Goal: Task Accomplishment & Management: Use online tool/utility

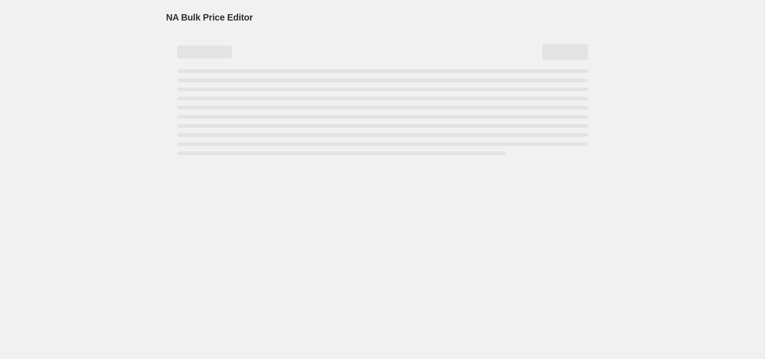
click at [265, 4] on div "NA Bulk Price Editor. This page is ready NA Bulk Price Editor" at bounding box center [382, 17] width 433 height 35
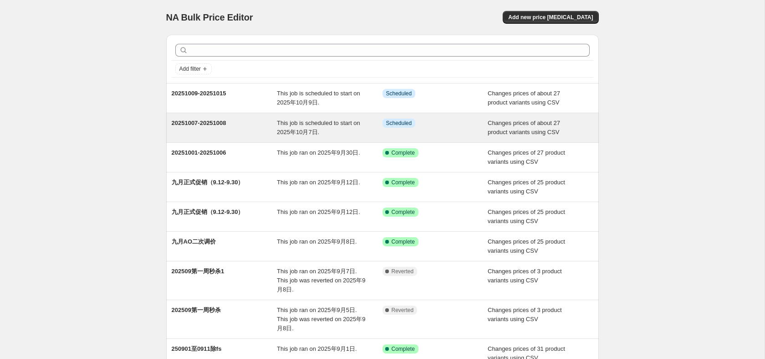
click at [205, 122] on span "20251007-20251008" at bounding box center [199, 122] width 55 height 7
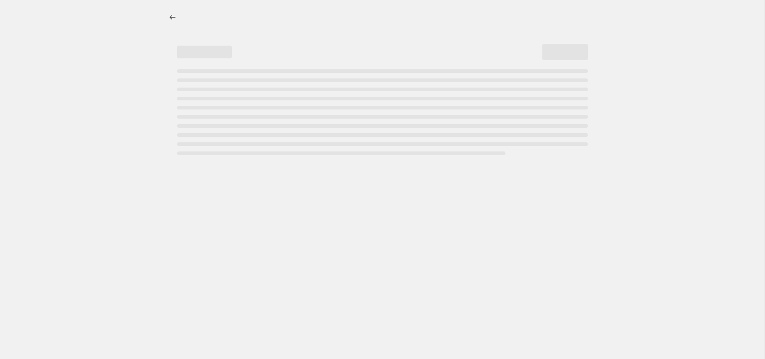
click at [105, 125] on div at bounding box center [382, 179] width 765 height 359
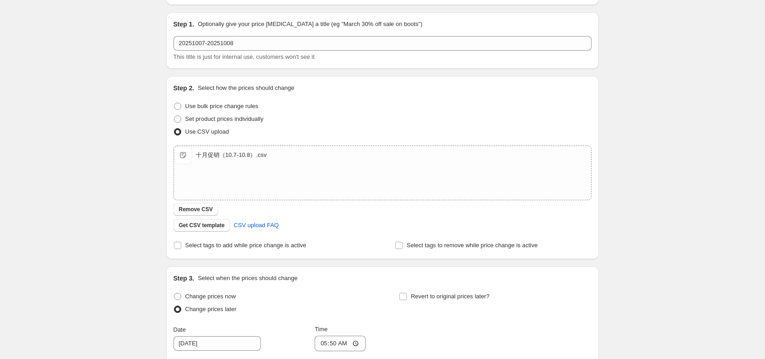
scroll to position [274, 0]
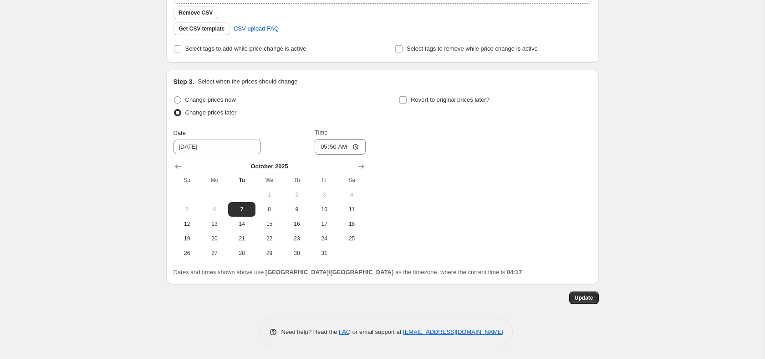
click at [124, 135] on div "20251007-20251008. This page is ready 20251007-20251008 Info Scheduled Copy to …" at bounding box center [382, 43] width 765 height 634
click at [137, 125] on div "20251007-20251008. This page is ready 20251007-20251008 Info Scheduled Copy to …" at bounding box center [382, 43] width 765 height 634
click at [591, 294] on span "Update" at bounding box center [584, 297] width 19 height 7
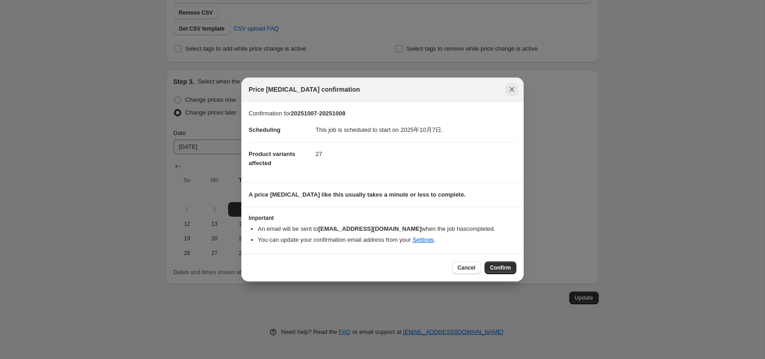
click at [511, 93] on icon "Close" at bounding box center [512, 89] width 9 height 9
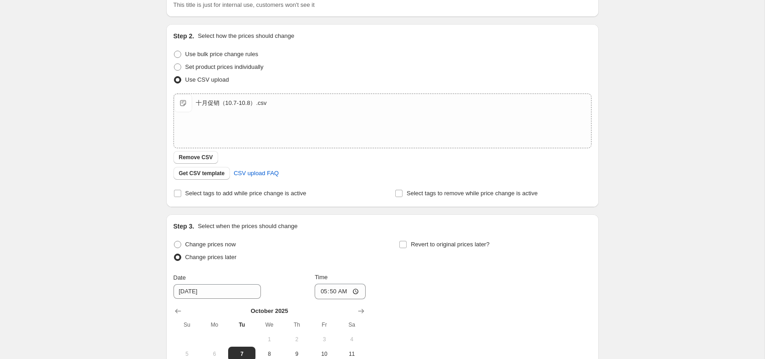
scroll to position [127, 0]
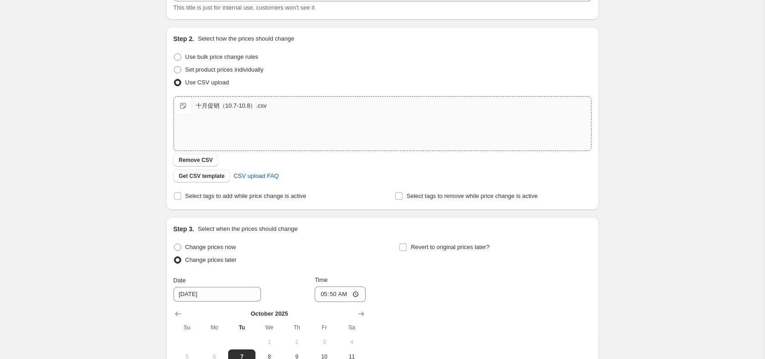
click at [232, 114] on div "十月促销（10.7-10.8）.csv 十月促销（10.7-10.8）.csv" at bounding box center [382, 106] width 417 height 18
